Goal: Find specific page/section: Find specific page/section

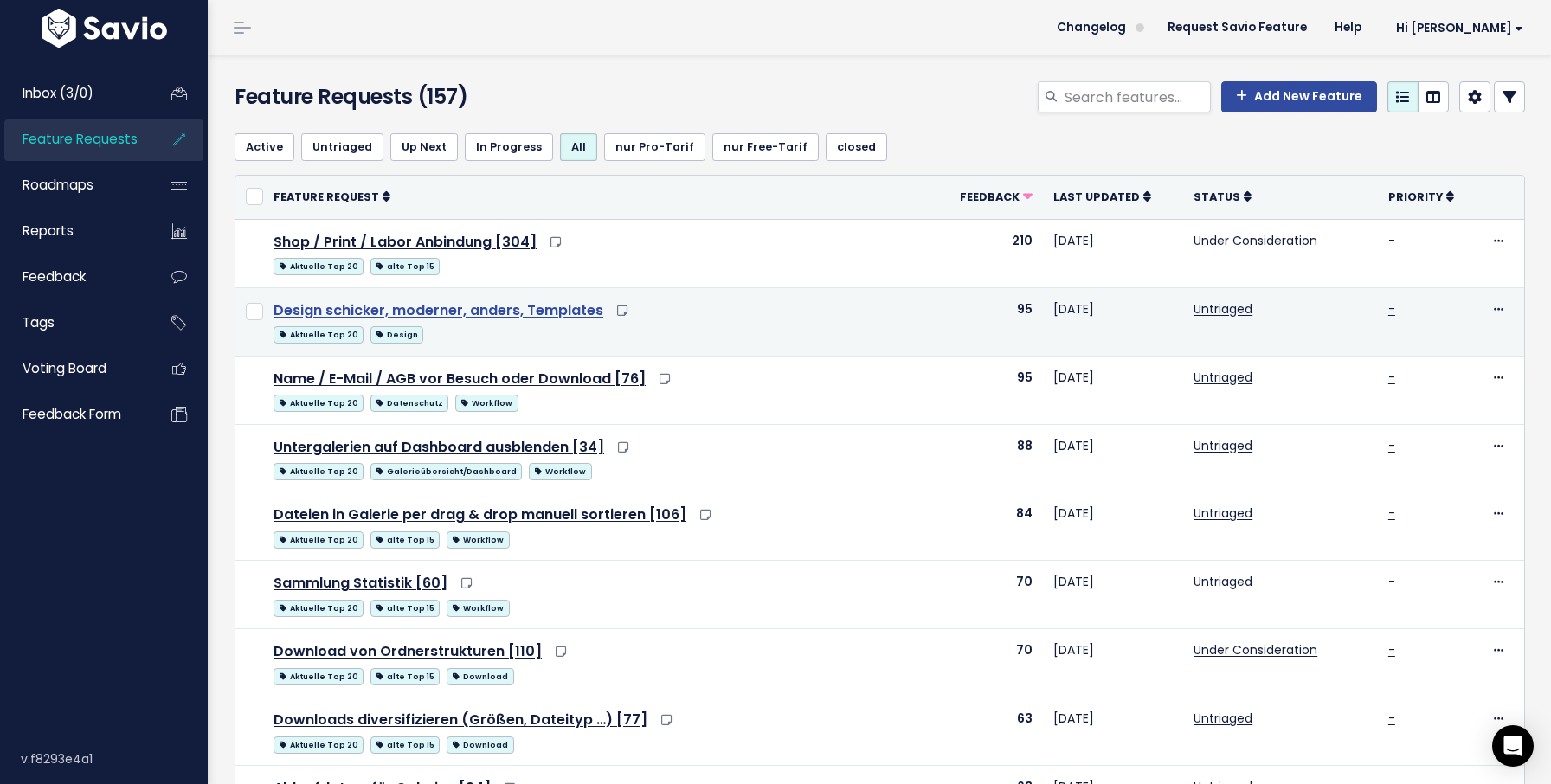
click at [570, 314] on link "Design schicker, moderner, anders, Templates" at bounding box center [438, 309] width 330 height 20
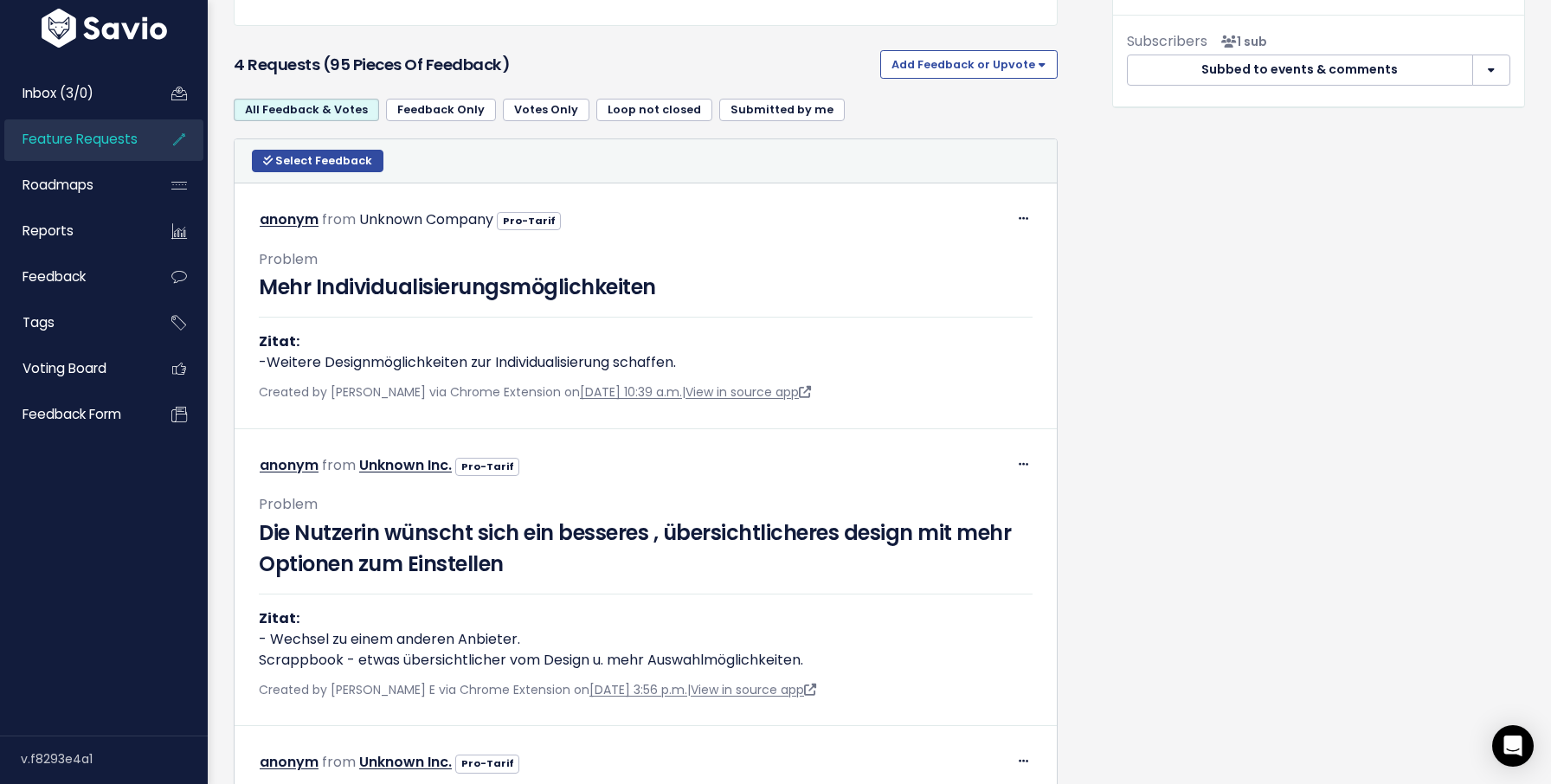
scroll to position [2762, 0]
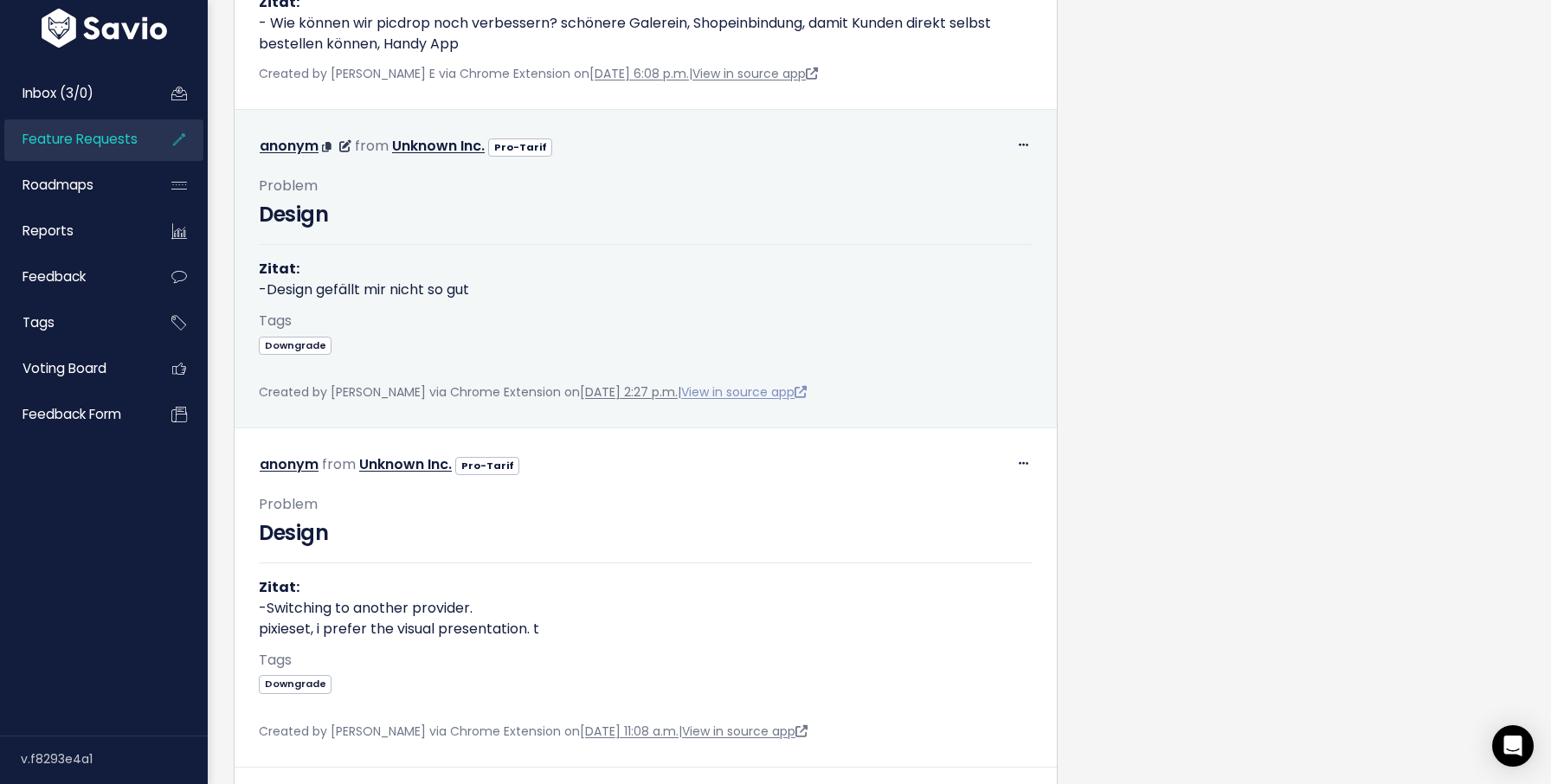
click at [747, 394] on link "View in source app" at bounding box center [743, 391] width 125 height 18
